Goal: Task Accomplishment & Management: Use online tool/utility

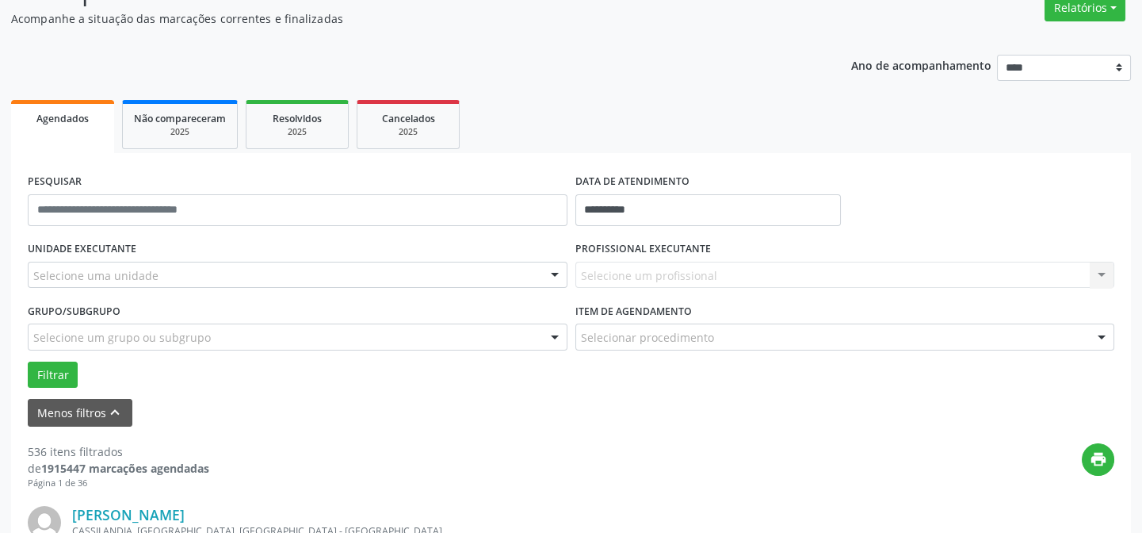
scroll to position [143, 0]
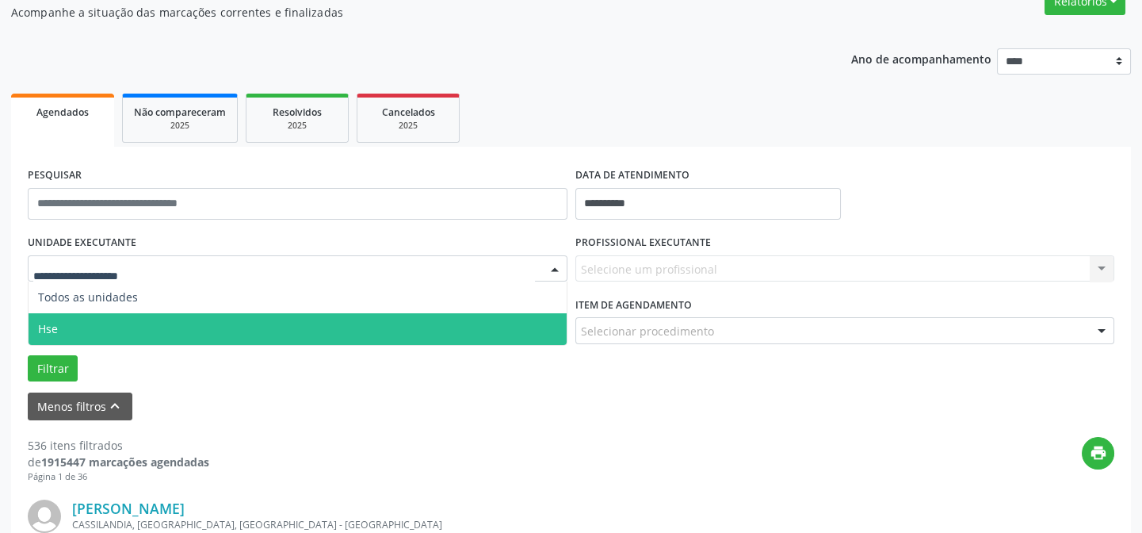
click at [83, 325] on span "Hse" at bounding box center [298, 329] width 538 height 32
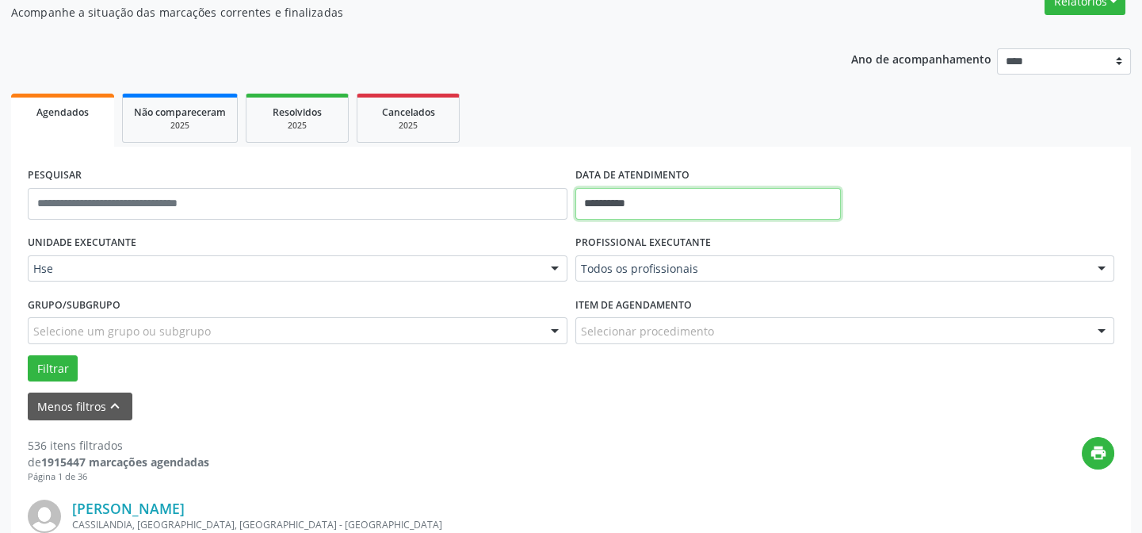
click at [602, 205] on input "**********" at bounding box center [708, 204] width 266 height 32
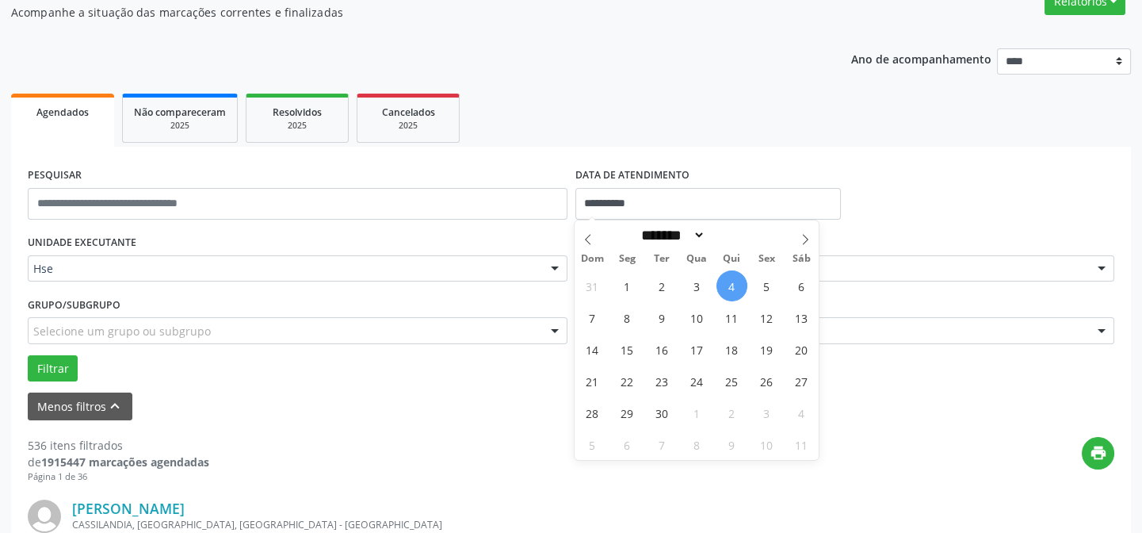
click at [725, 279] on span "4" at bounding box center [731, 285] width 31 height 31
type input "**********"
click at [725, 279] on span "4" at bounding box center [731, 285] width 31 height 31
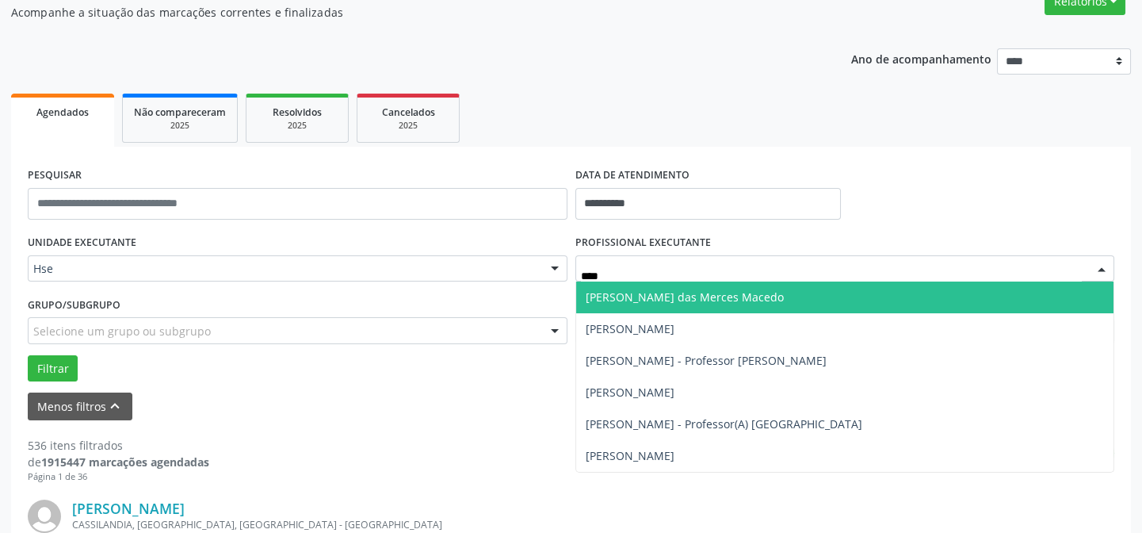
scroll to position [0, 0]
type input "*****"
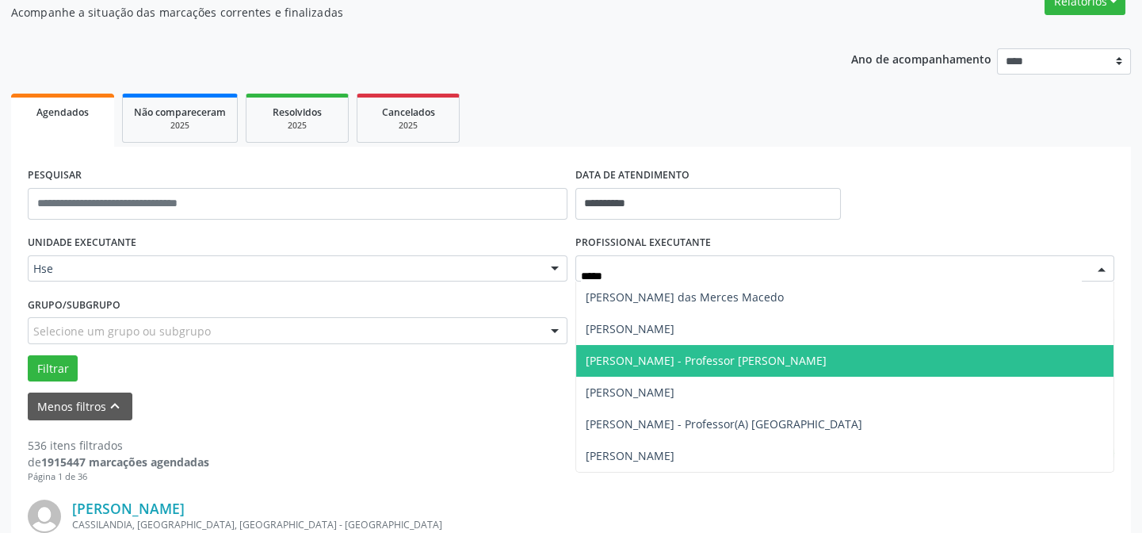
click at [705, 364] on span "[PERSON_NAME] - Professor [PERSON_NAME]" at bounding box center [706, 360] width 241 height 15
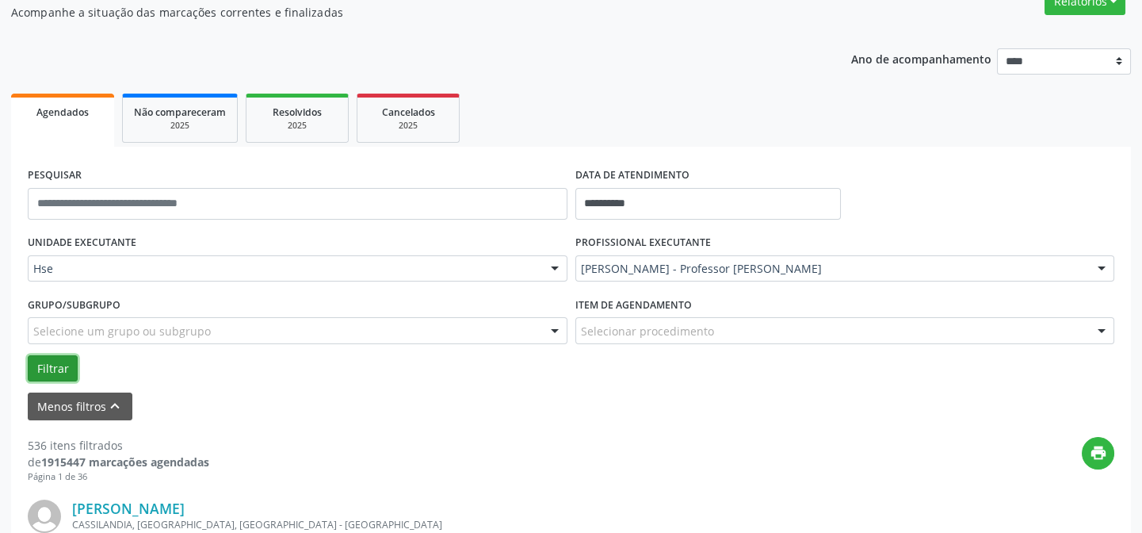
click at [61, 368] on button "Filtrar" at bounding box center [53, 368] width 50 height 27
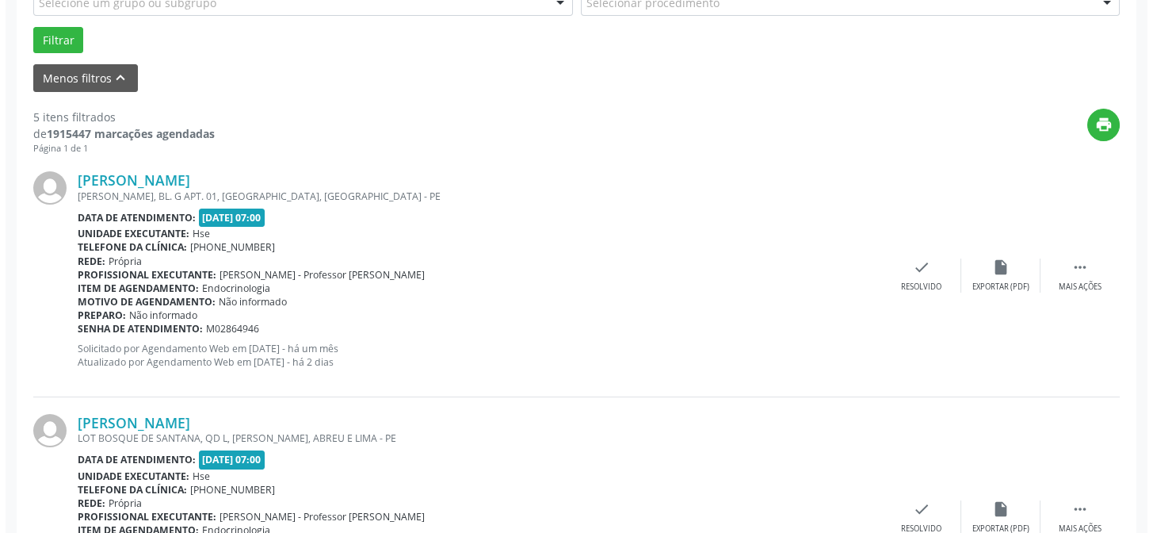
scroll to position [464, 0]
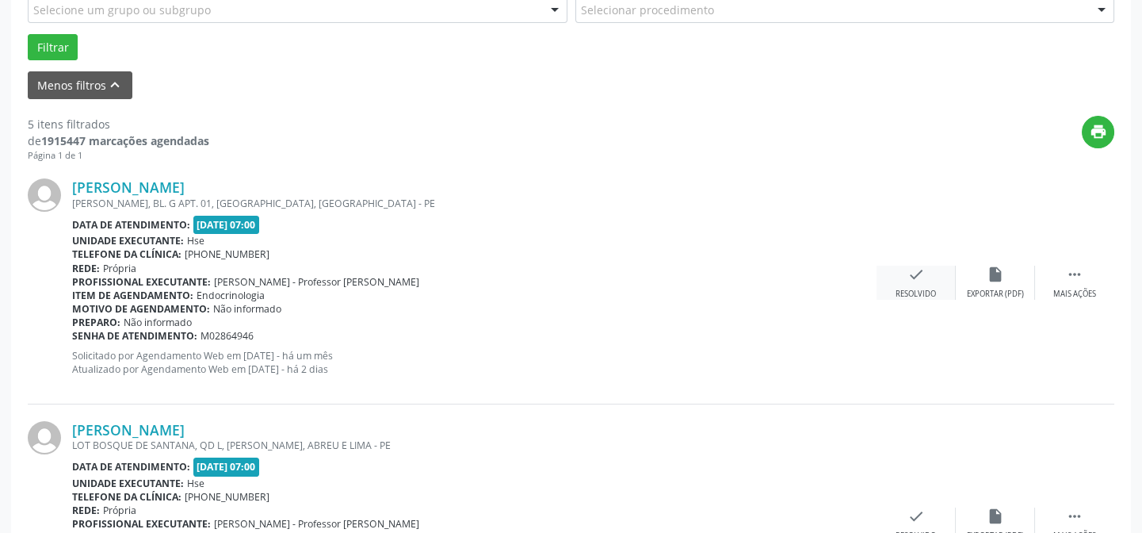
click at [926, 277] on div "check Resolvido" at bounding box center [916, 283] width 79 height 34
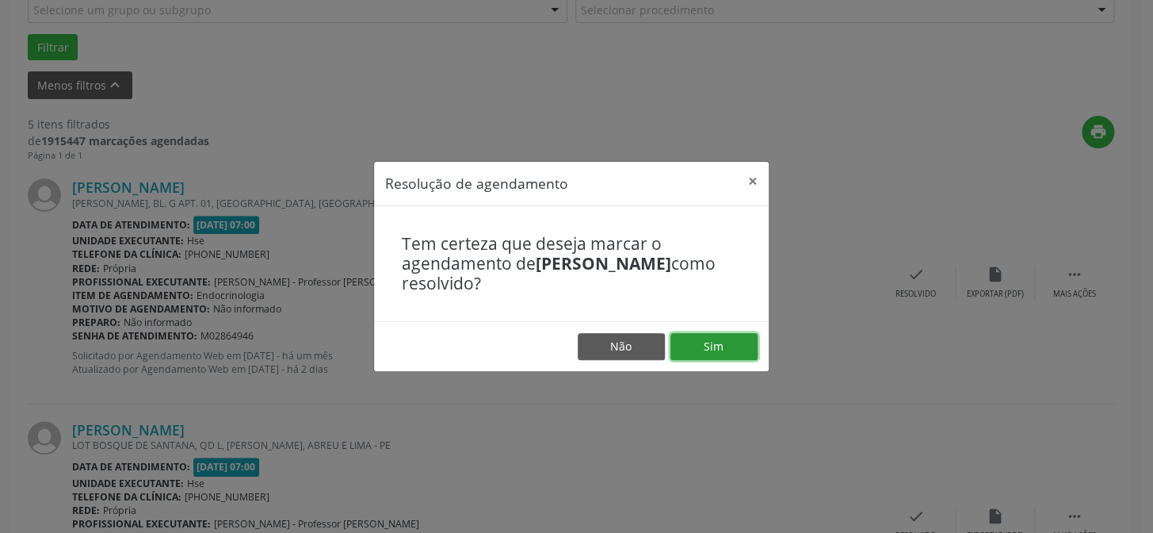
click at [729, 352] on button "Sim" at bounding box center [713, 346] width 87 height 27
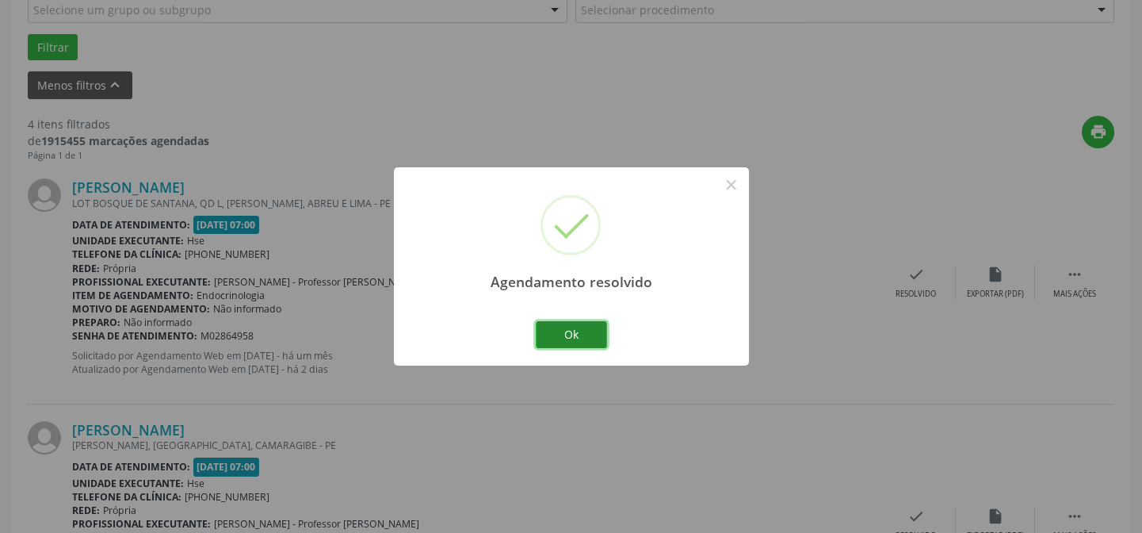
click at [586, 333] on button "Ok" at bounding box center [571, 334] width 71 height 27
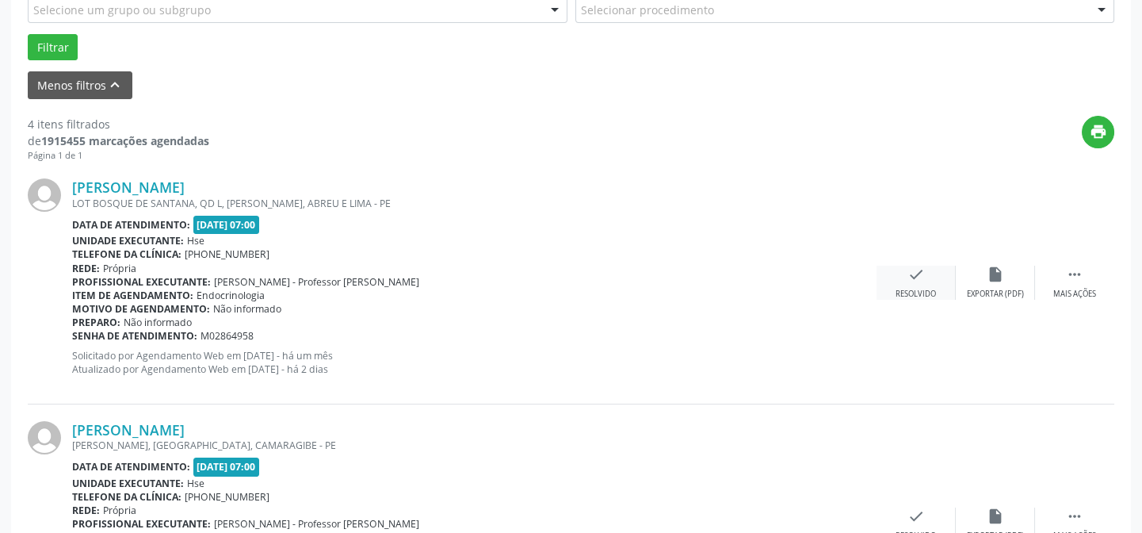
click at [922, 277] on icon "check" at bounding box center [915, 274] width 17 height 17
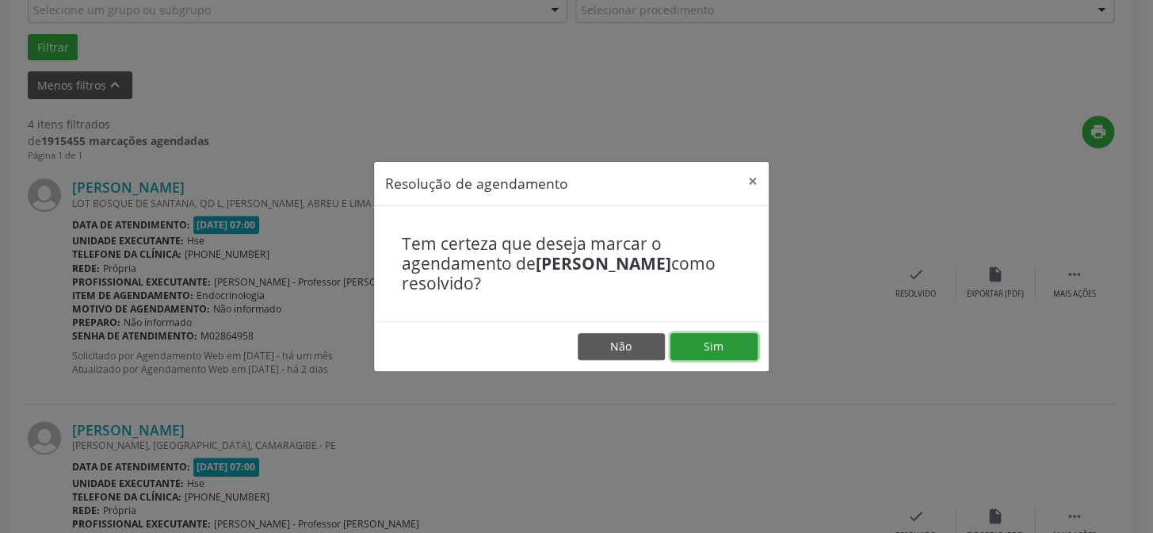
click at [695, 348] on button "Sim" at bounding box center [713, 346] width 87 height 27
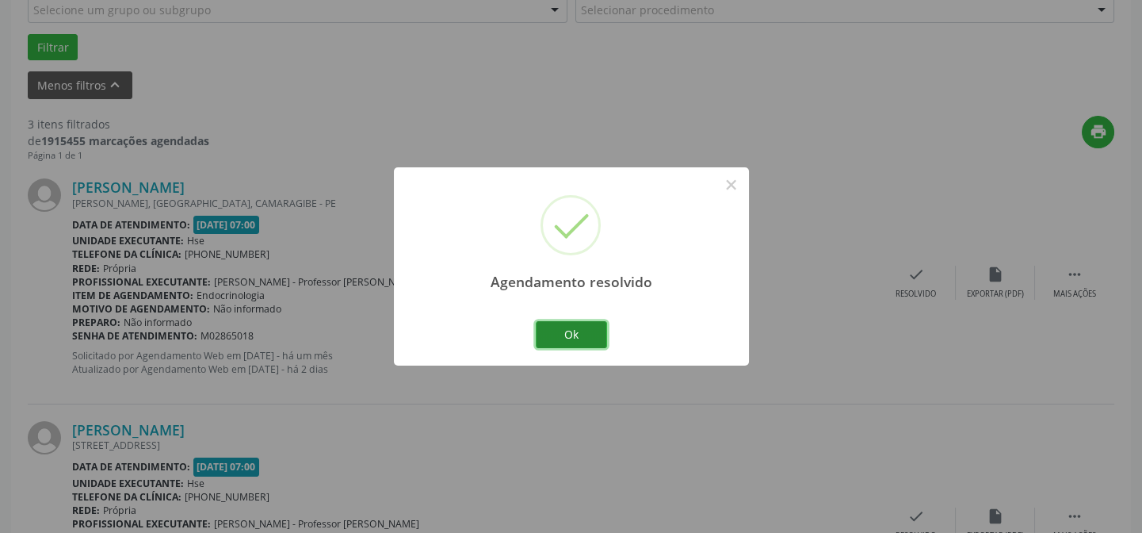
click at [590, 340] on button "Ok" at bounding box center [571, 334] width 71 height 27
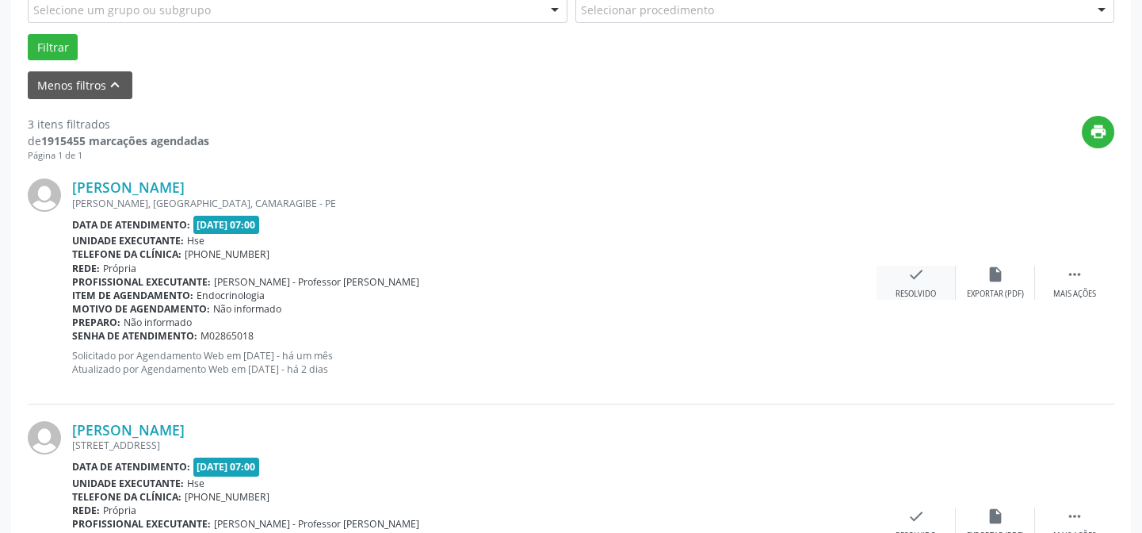
click at [911, 274] on icon "check" at bounding box center [915, 274] width 17 height 17
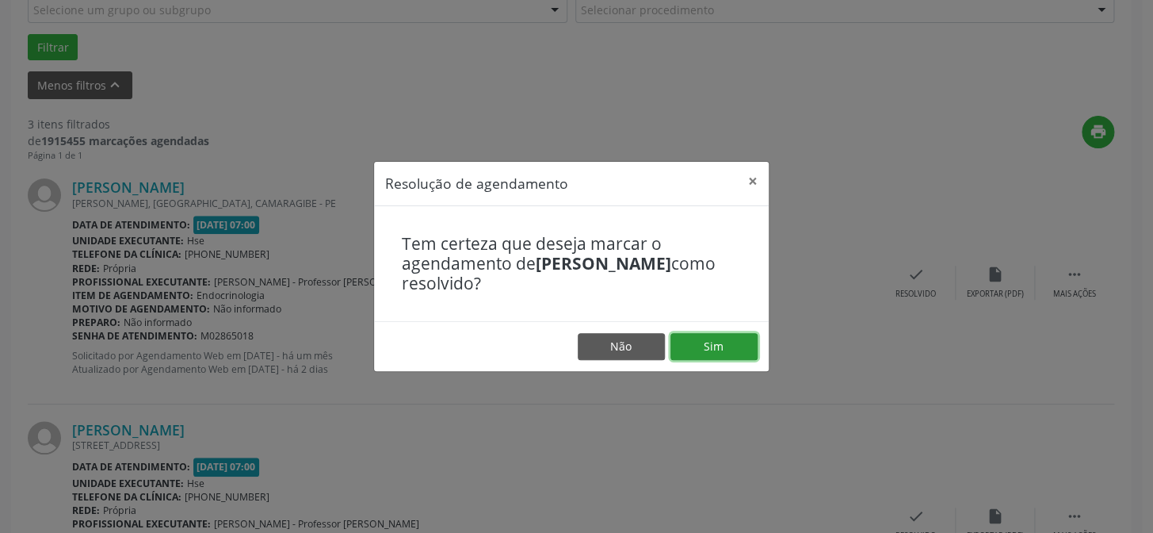
click at [739, 347] on button "Sim" at bounding box center [713, 346] width 87 height 27
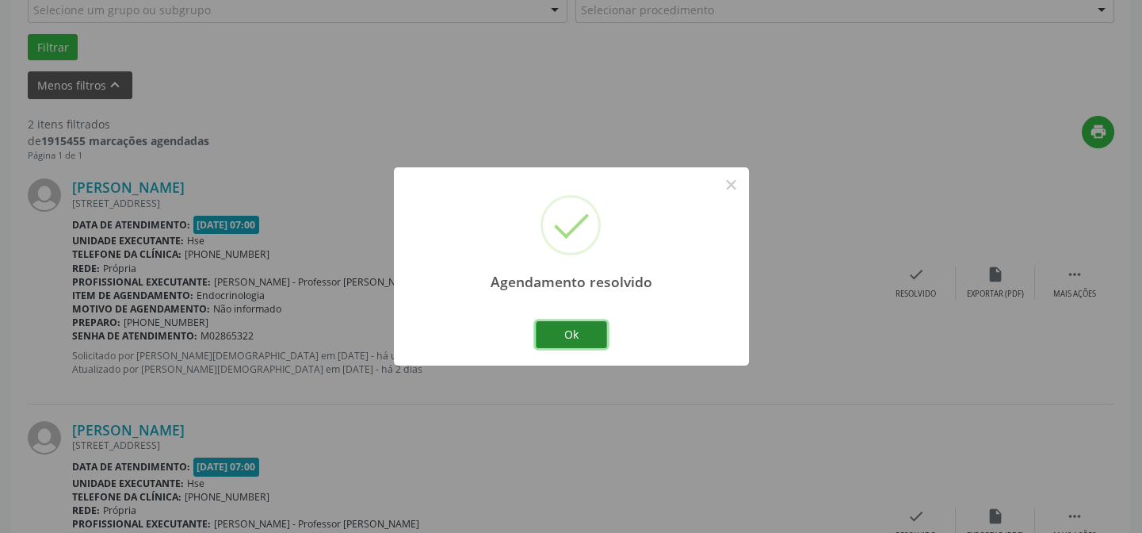
click at [589, 329] on button "Ok" at bounding box center [571, 334] width 71 height 27
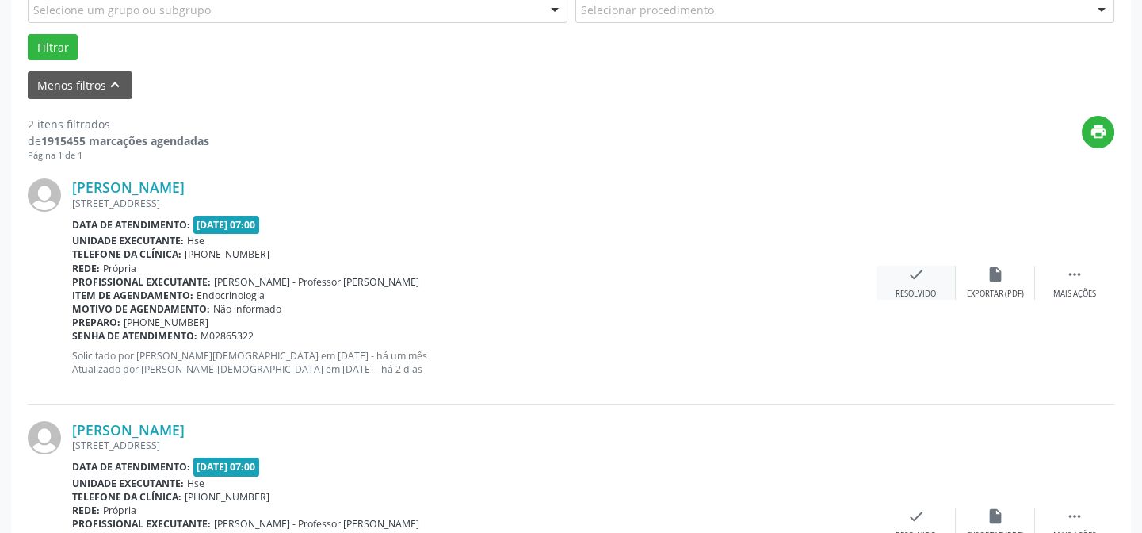
click at [932, 273] on div "check Resolvido" at bounding box center [916, 283] width 79 height 34
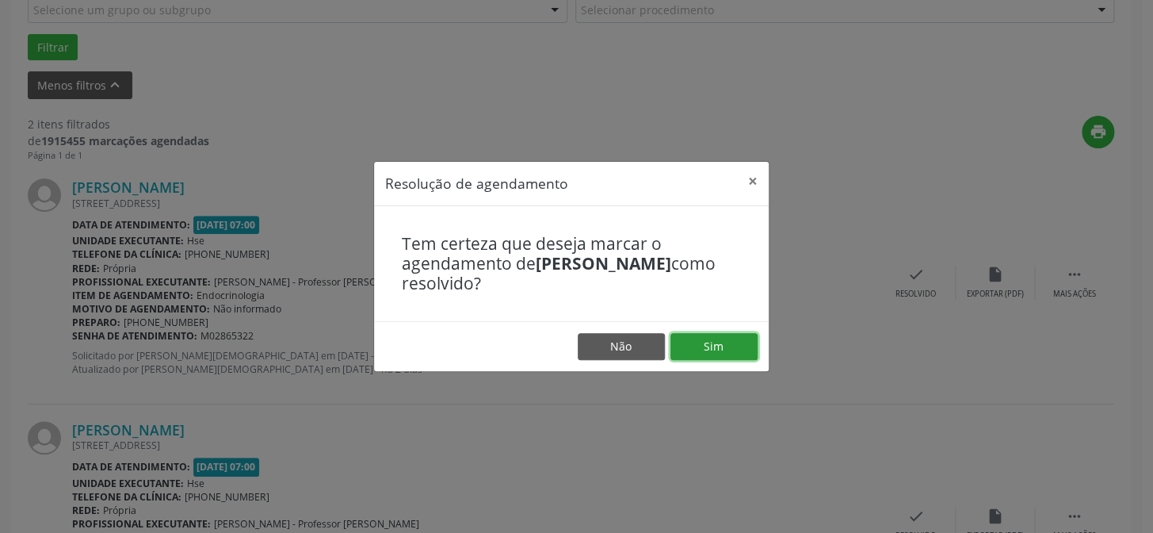
click at [743, 346] on button "Sim" at bounding box center [713, 346] width 87 height 27
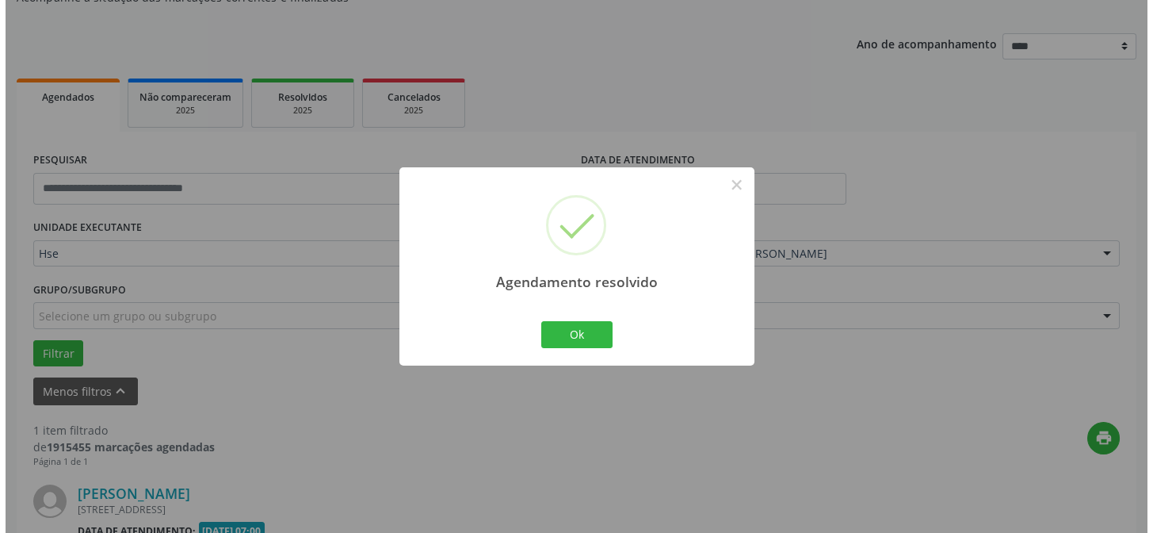
scroll to position [362, 0]
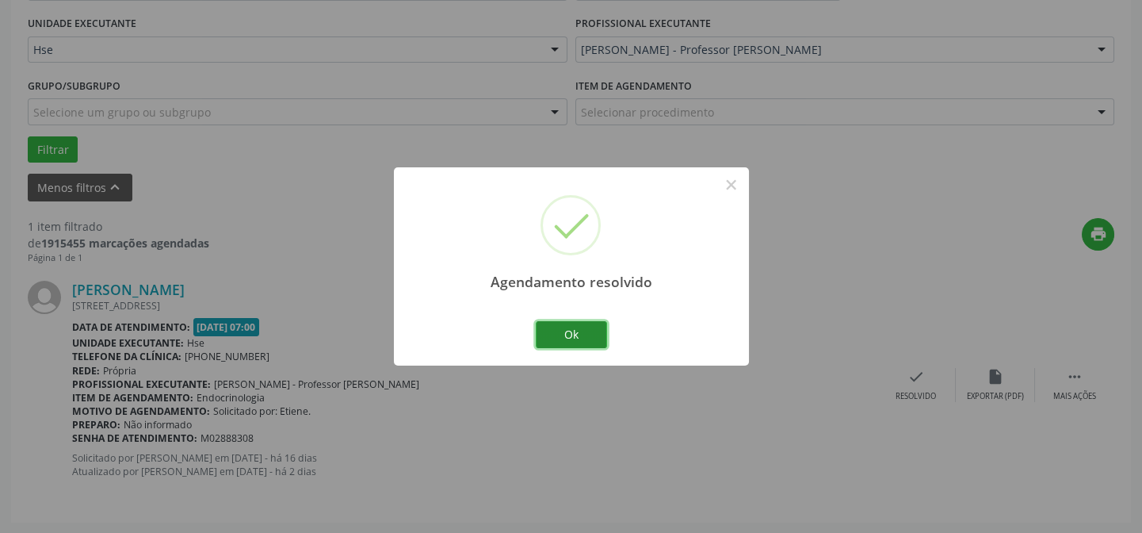
click at [579, 339] on button "Ok" at bounding box center [571, 334] width 71 height 27
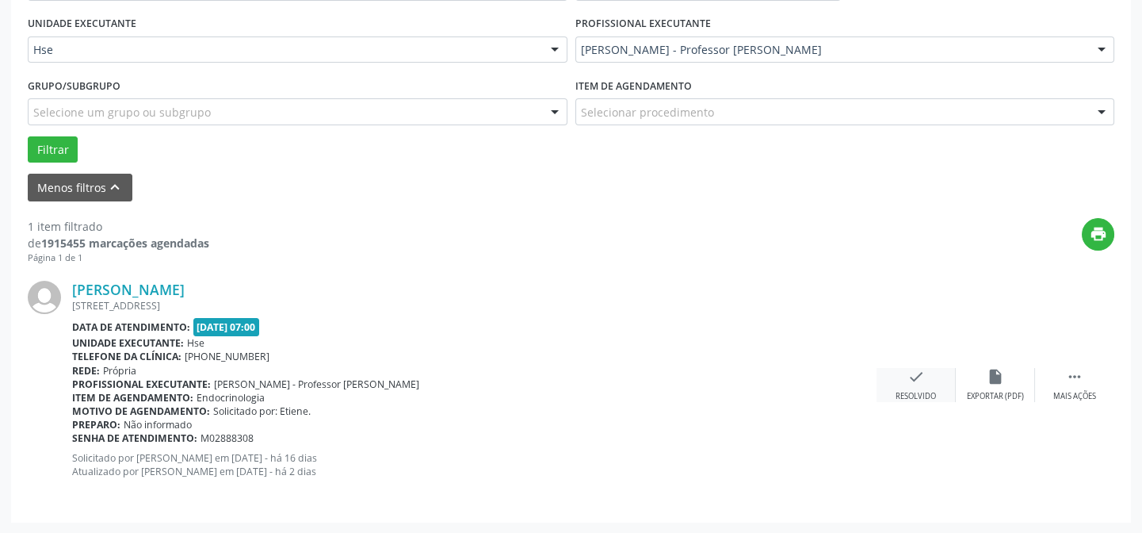
click at [918, 373] on icon "check" at bounding box center [915, 376] width 17 height 17
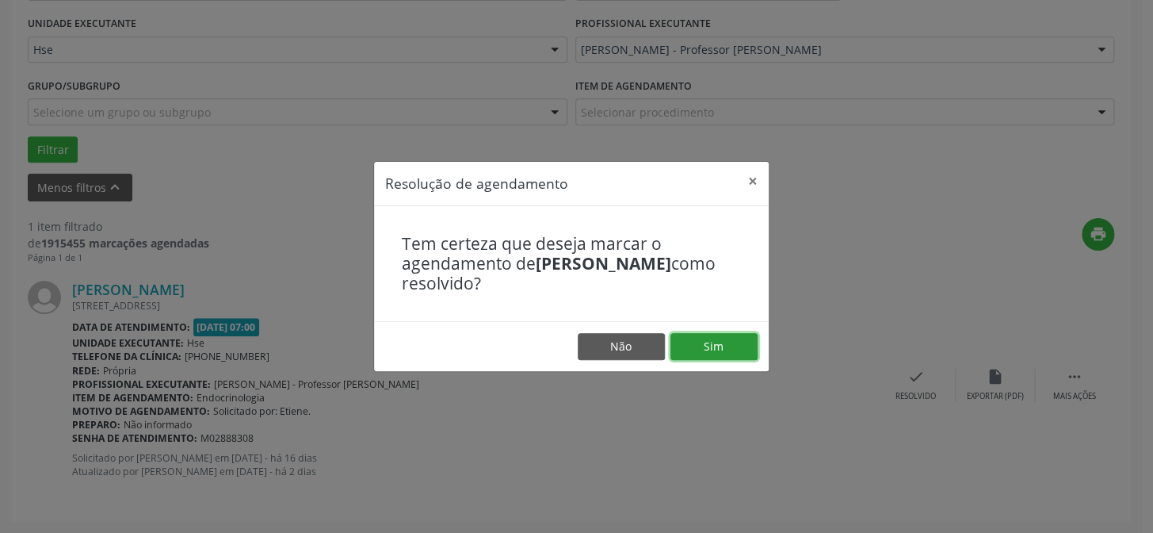
click at [720, 342] on button "Sim" at bounding box center [713, 346] width 87 height 27
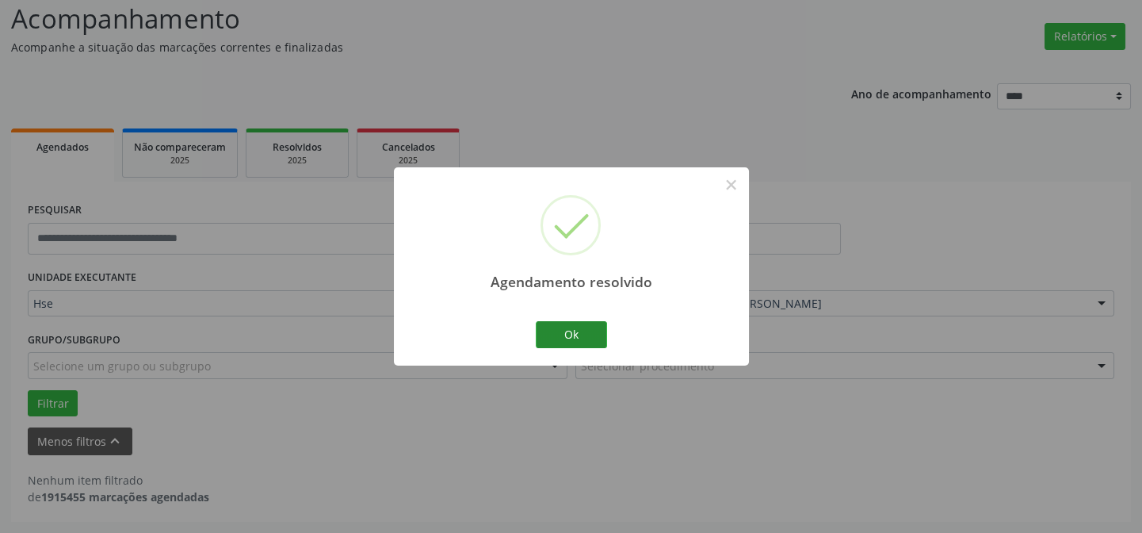
scroll to position [107, 0]
click at [575, 333] on button "Ok" at bounding box center [571, 334] width 71 height 27
